Goal: Information Seeking & Learning: Learn about a topic

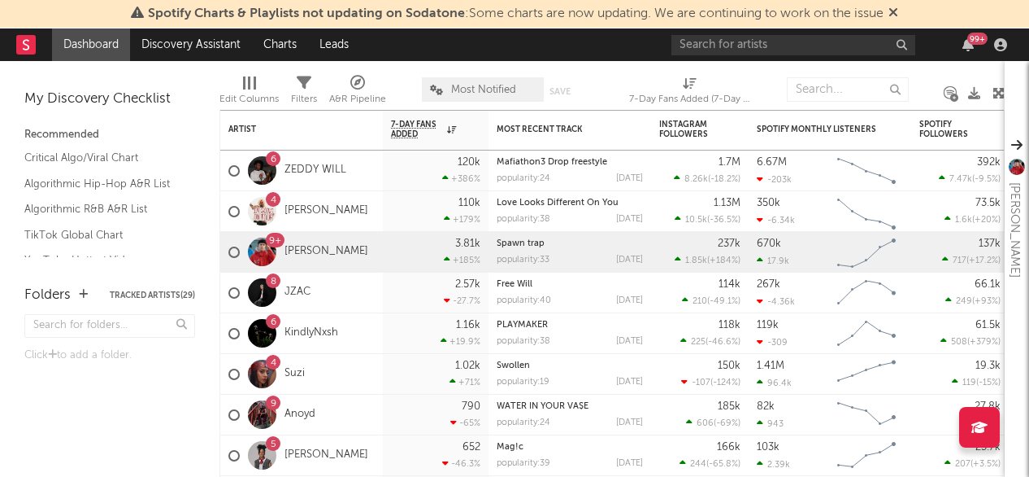
click at [899, 19] on icon at bounding box center [894, 12] width 10 height 13
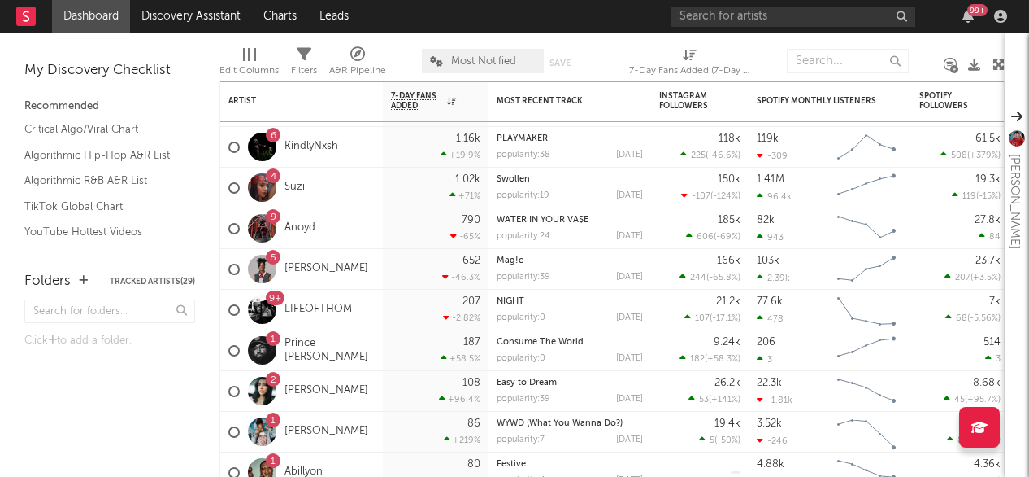
click at [330, 307] on link "LIFEOFTHOM" at bounding box center [318, 309] width 67 height 14
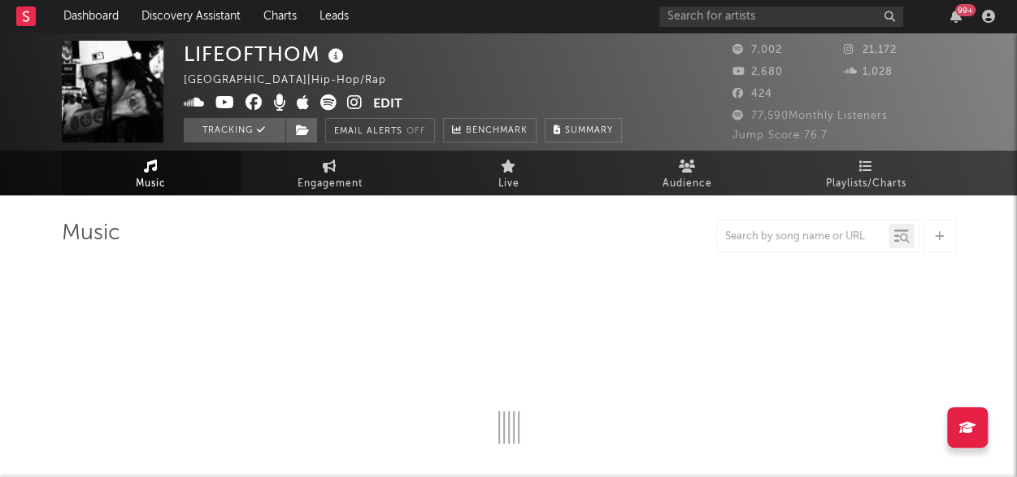
select select "1w"
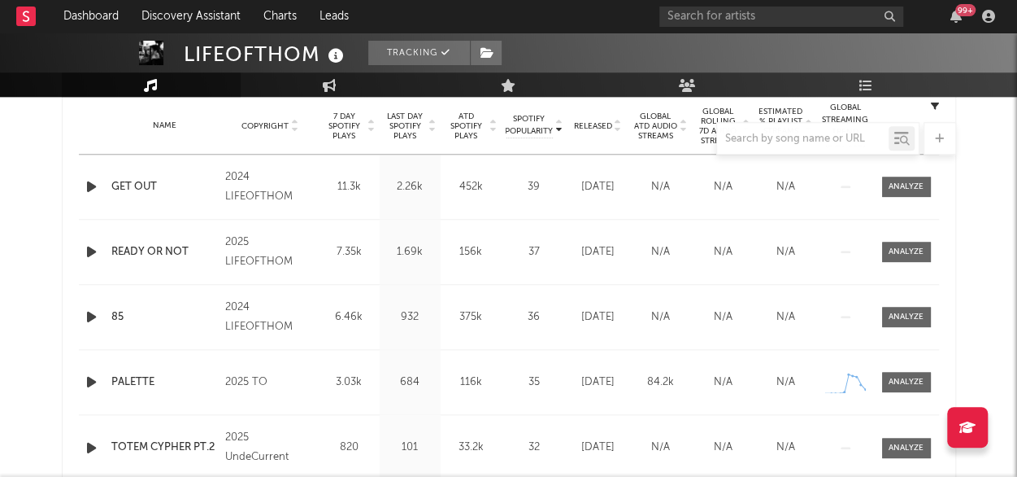
scroll to position [659, 0]
click at [855, 376] on icon at bounding box center [856, 375] width 3 height 3
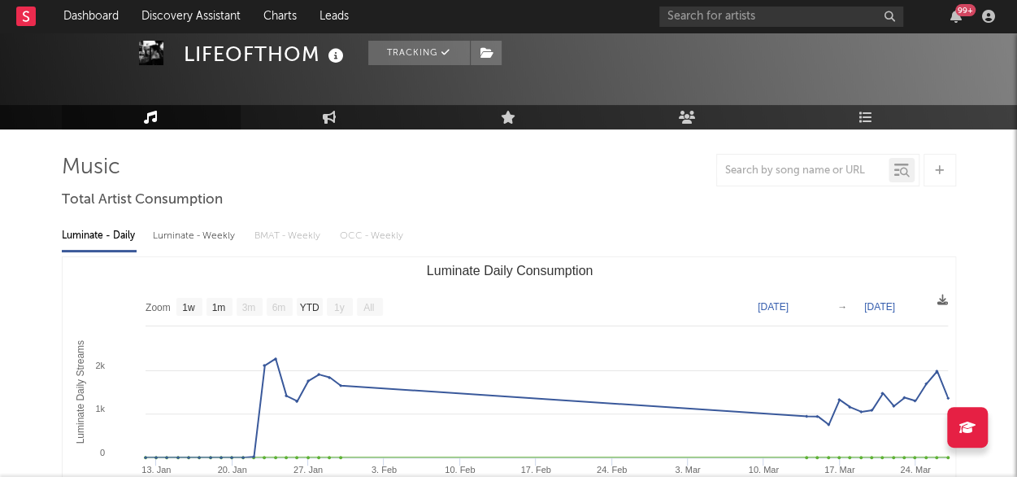
scroll to position [67, 0]
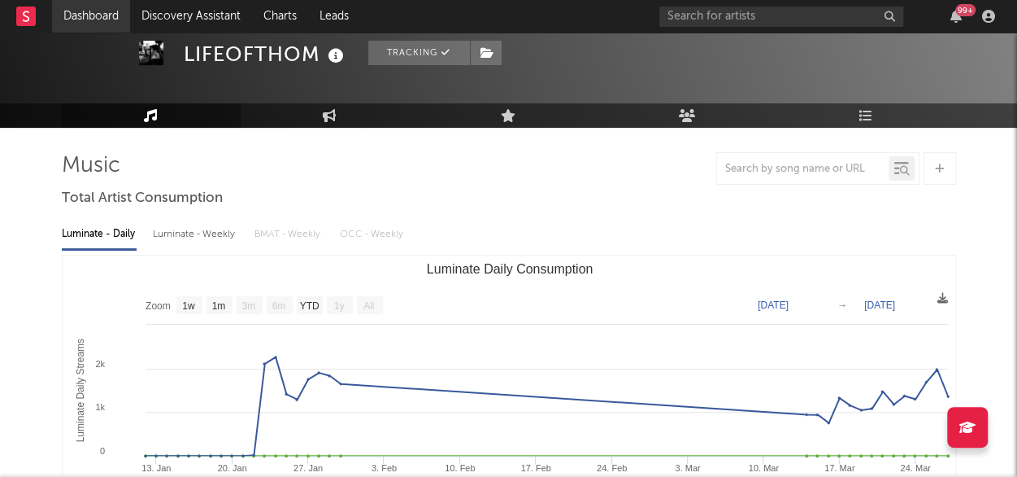
click at [98, 16] on link "Dashboard" at bounding box center [91, 16] width 78 height 33
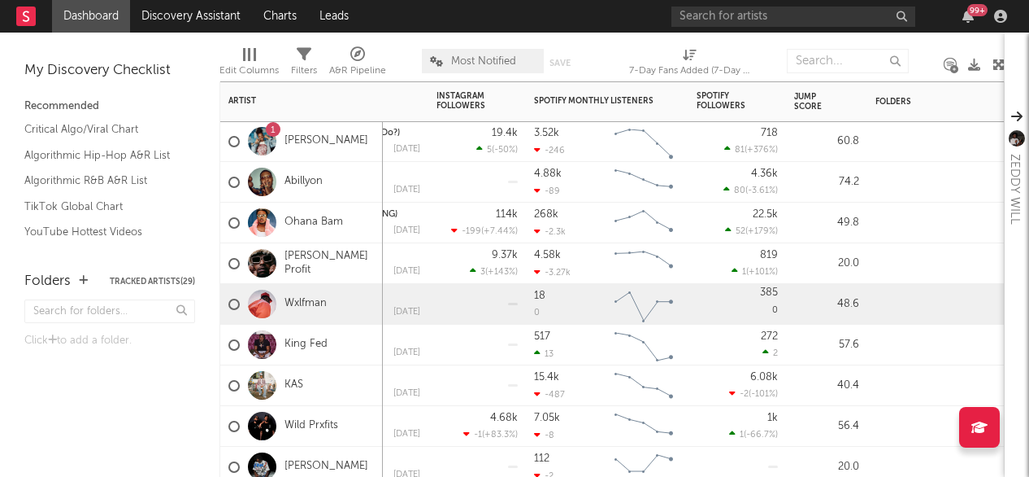
click at [771, 307] on div "385 0" at bounding box center [737, 304] width 81 height 40
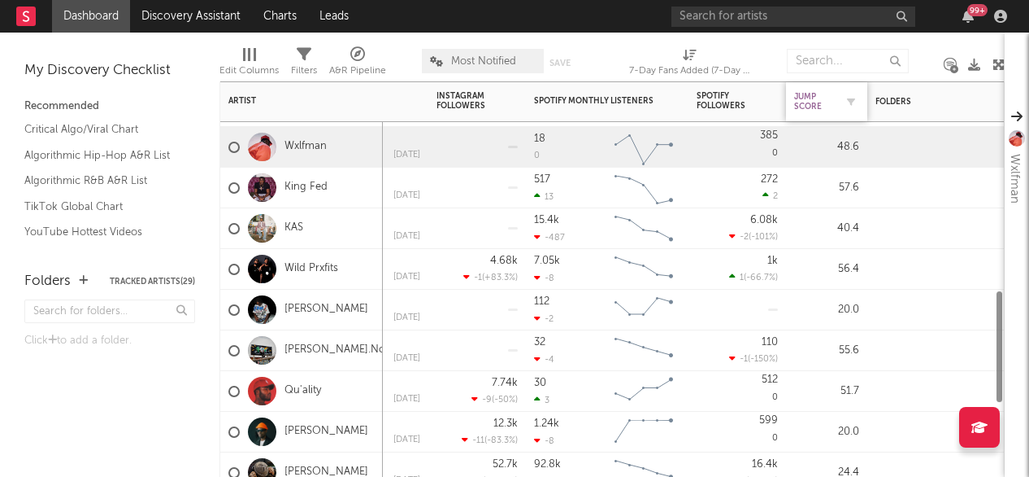
click at [815, 106] on div "Jump Score" at bounding box center [814, 102] width 41 height 20
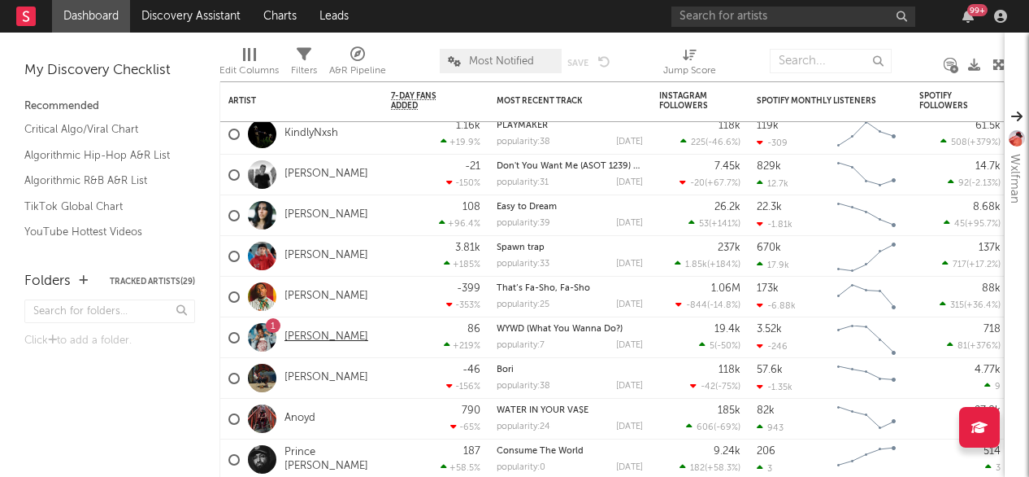
click at [329, 337] on link "Ajada Reigns" at bounding box center [327, 337] width 84 height 14
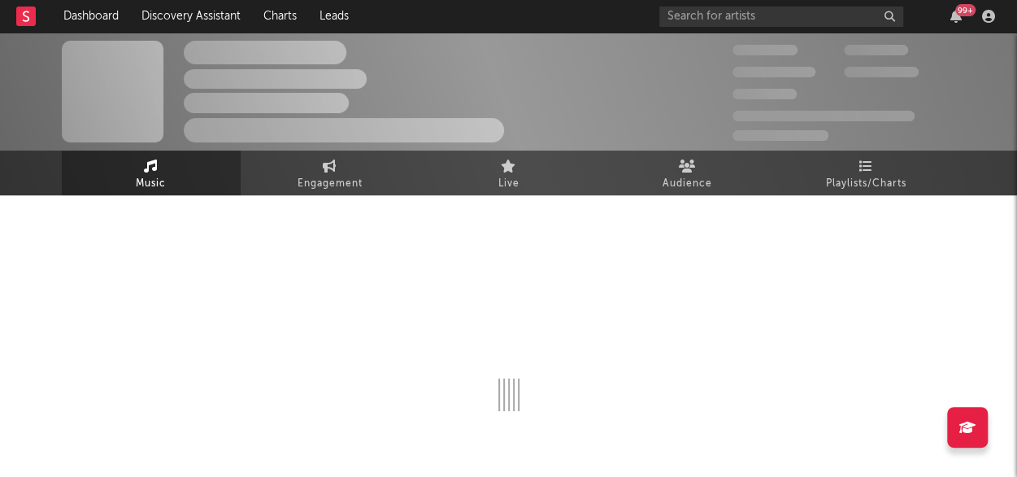
select select "6m"
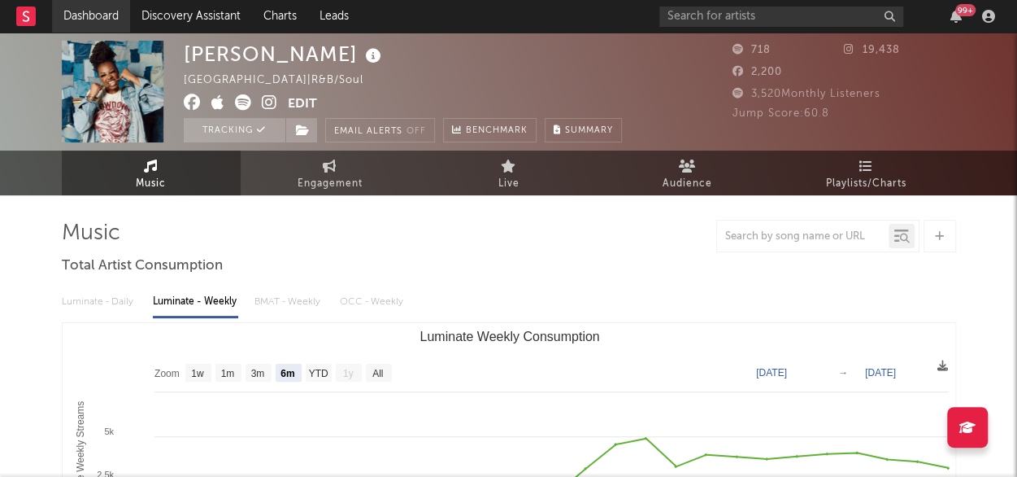
click at [111, 21] on link "Dashboard" at bounding box center [91, 16] width 78 height 33
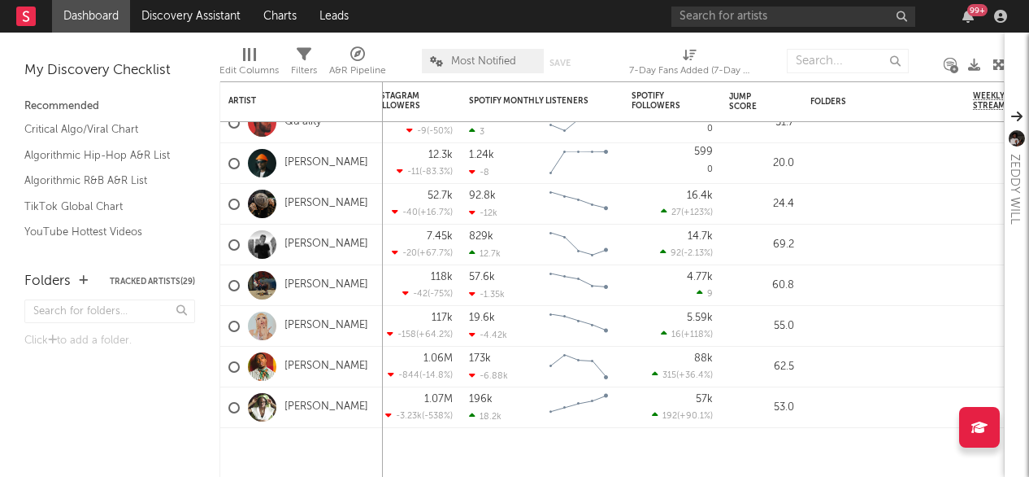
click at [94, 24] on link "Dashboard" at bounding box center [91, 16] width 78 height 33
click at [329, 285] on link "Ryan Witherspoon" at bounding box center [327, 285] width 84 height 14
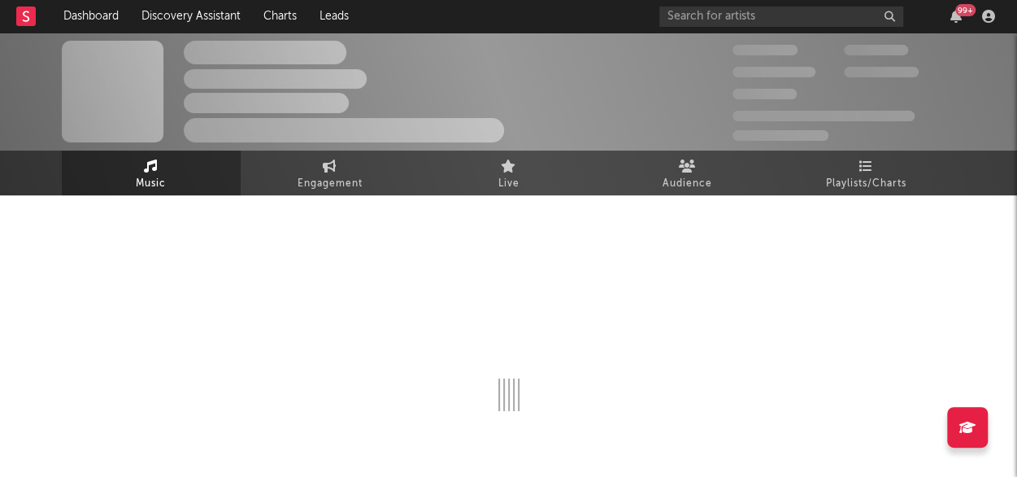
select select "6m"
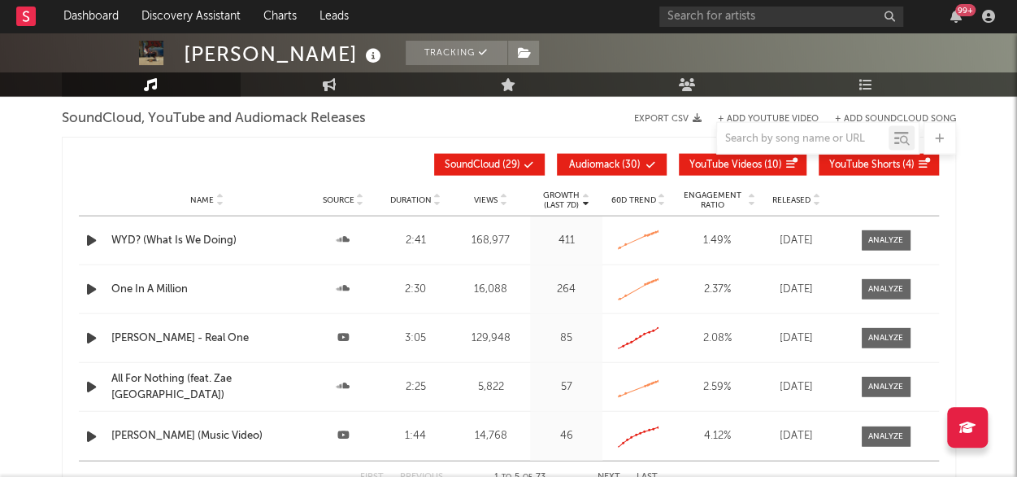
scroll to position [1742, 0]
